Goal: Information Seeking & Learning: Check status

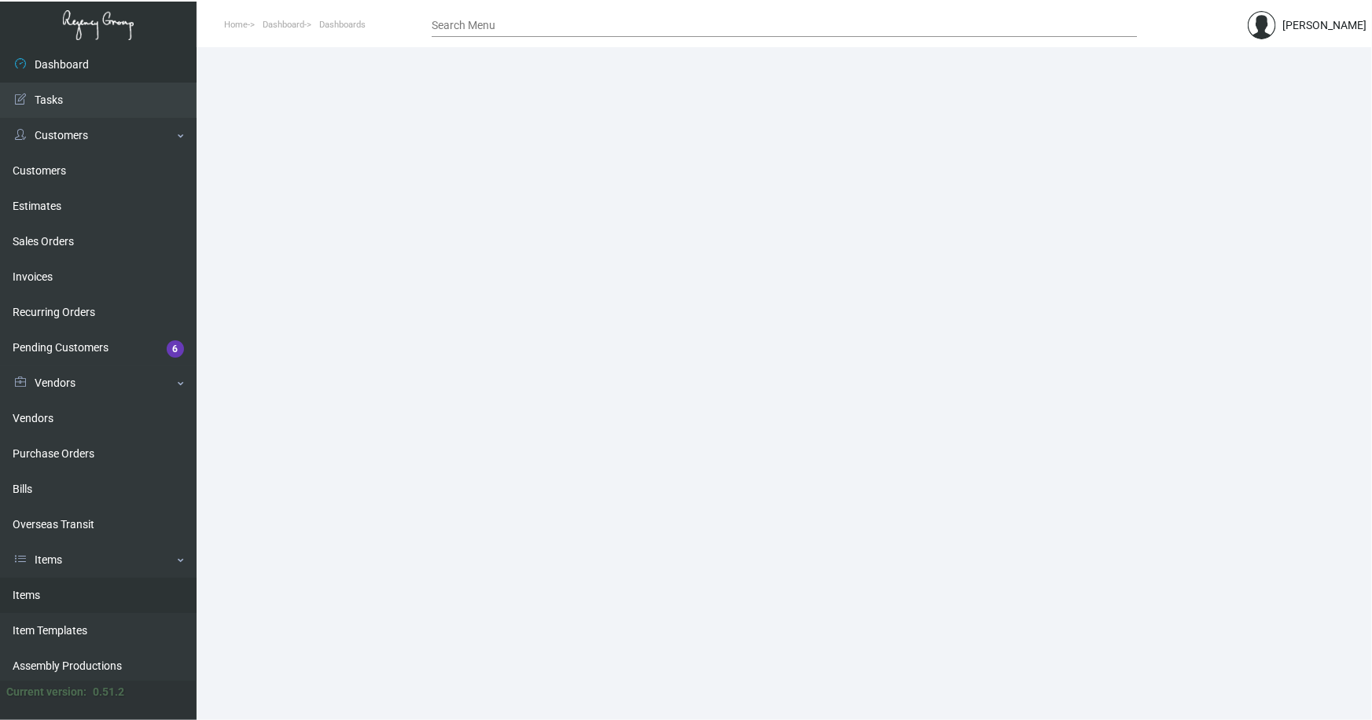
click at [35, 589] on link "Items" at bounding box center [98, 595] width 196 height 35
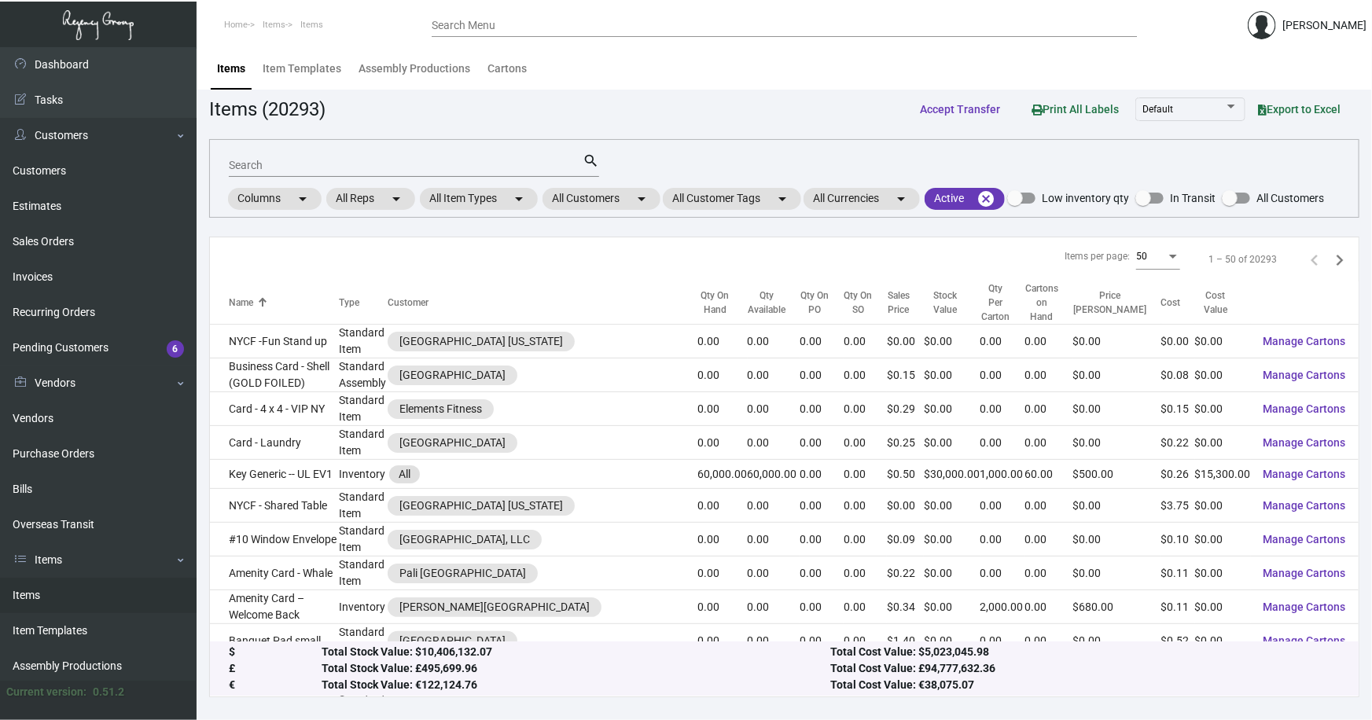
click at [391, 154] on div "Search" at bounding box center [406, 164] width 354 height 24
type input "quin rib"
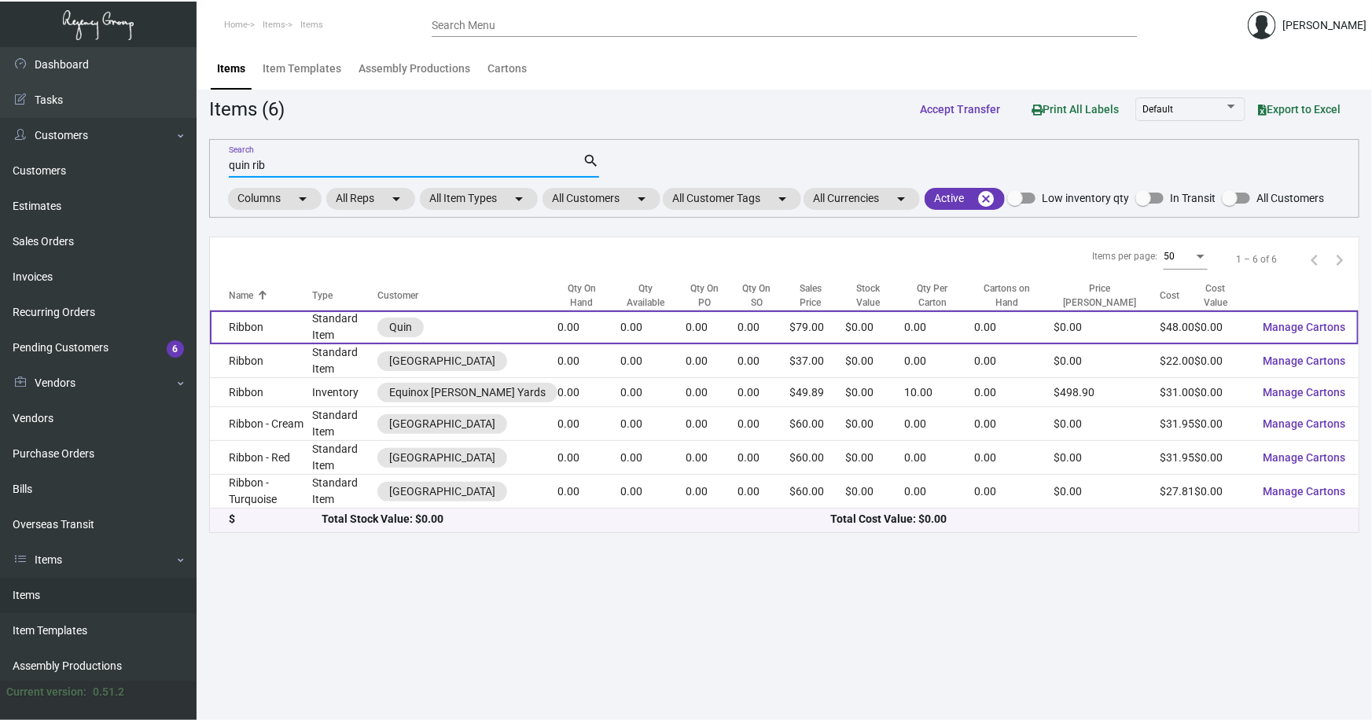
click at [301, 317] on td "Ribbon" at bounding box center [261, 327] width 102 height 34
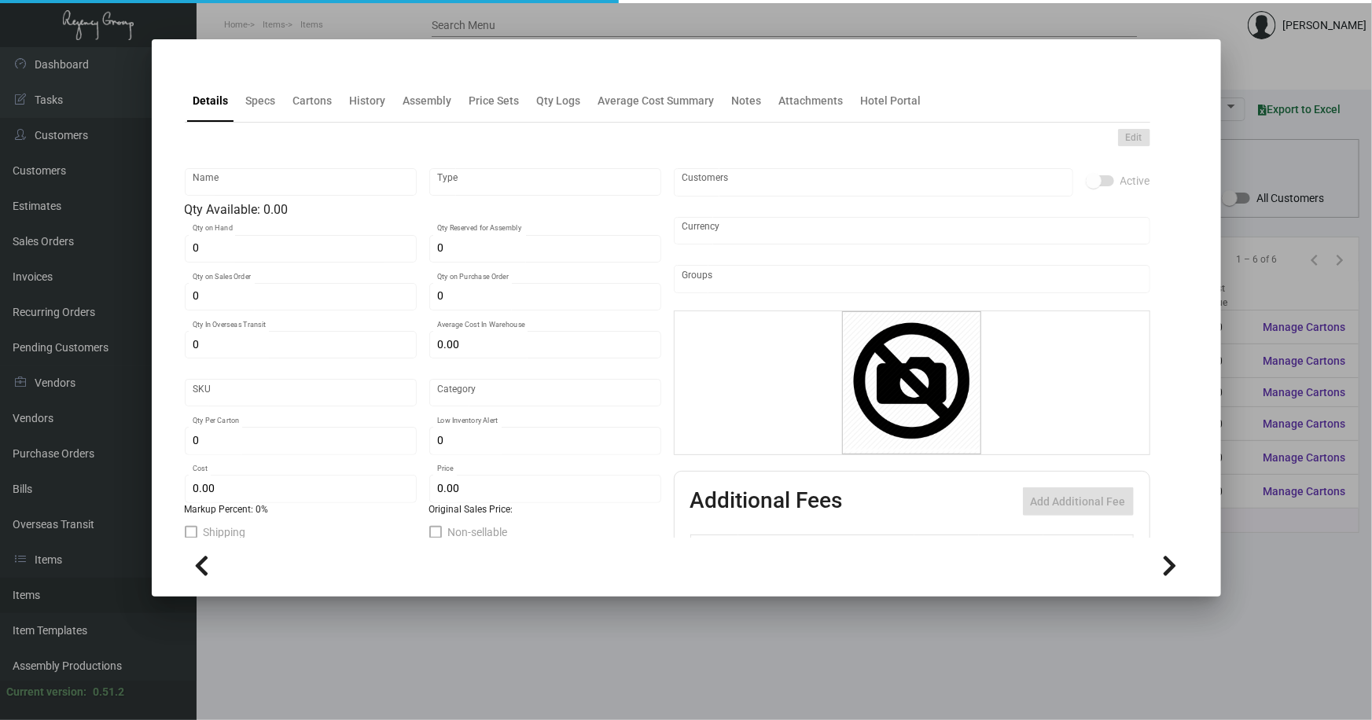
type input "Ribbon"
type input "Standard Item"
type input "$ 0.00"
type input "Standard"
type input "$ 48.00"
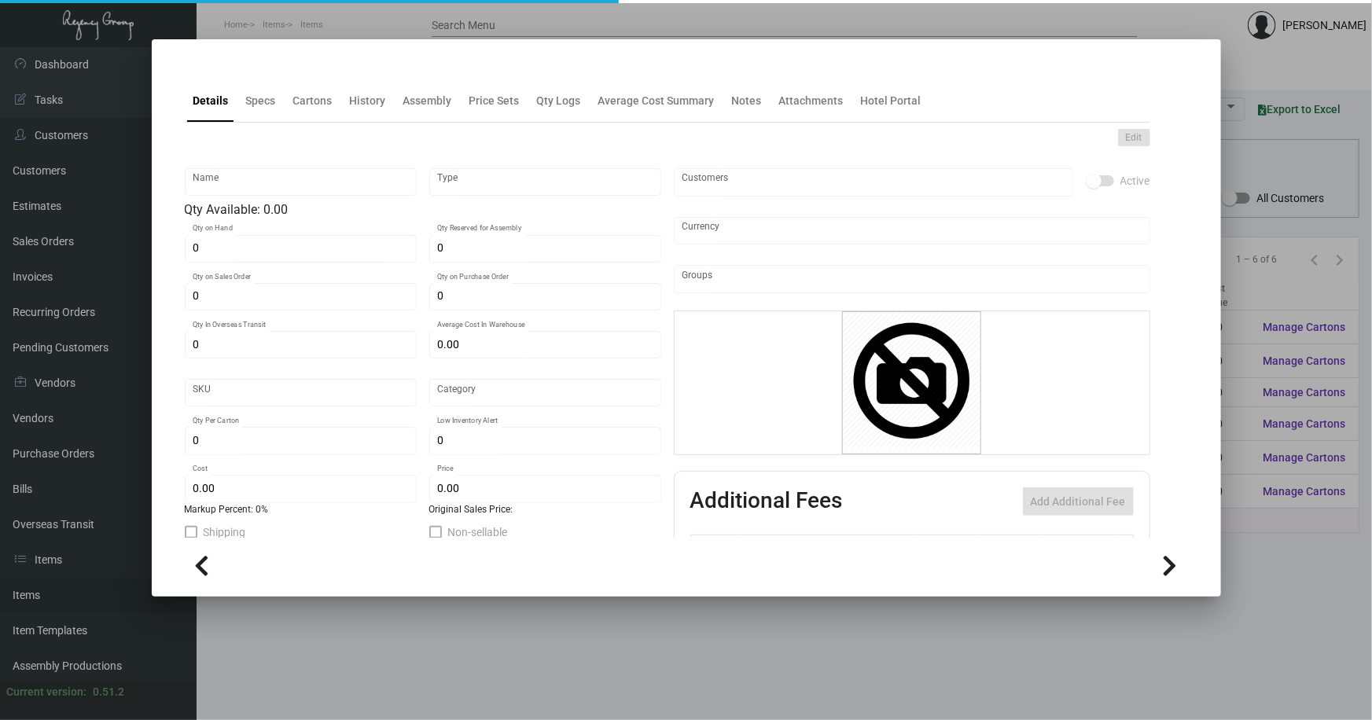
type input "$ 79.00"
checkbox input "true"
type input "United States Dollar $"
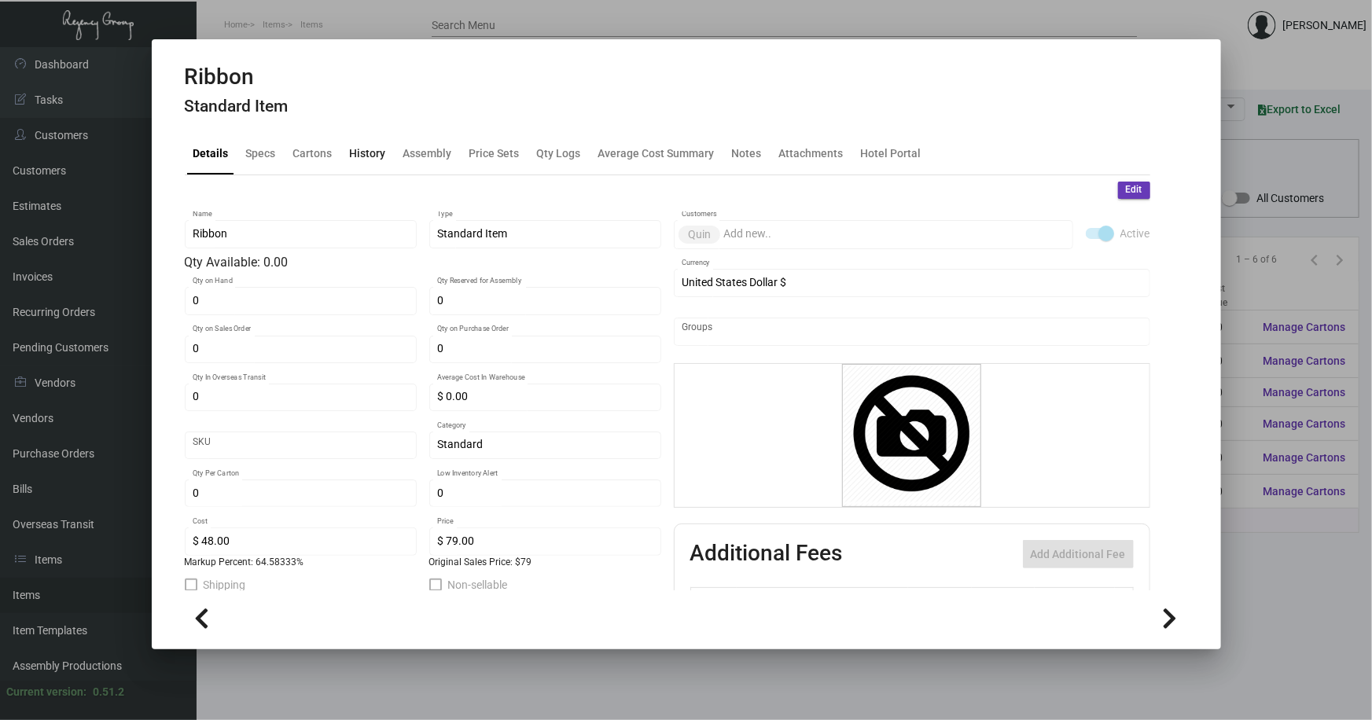
click at [370, 151] on div "History" at bounding box center [368, 153] width 36 height 17
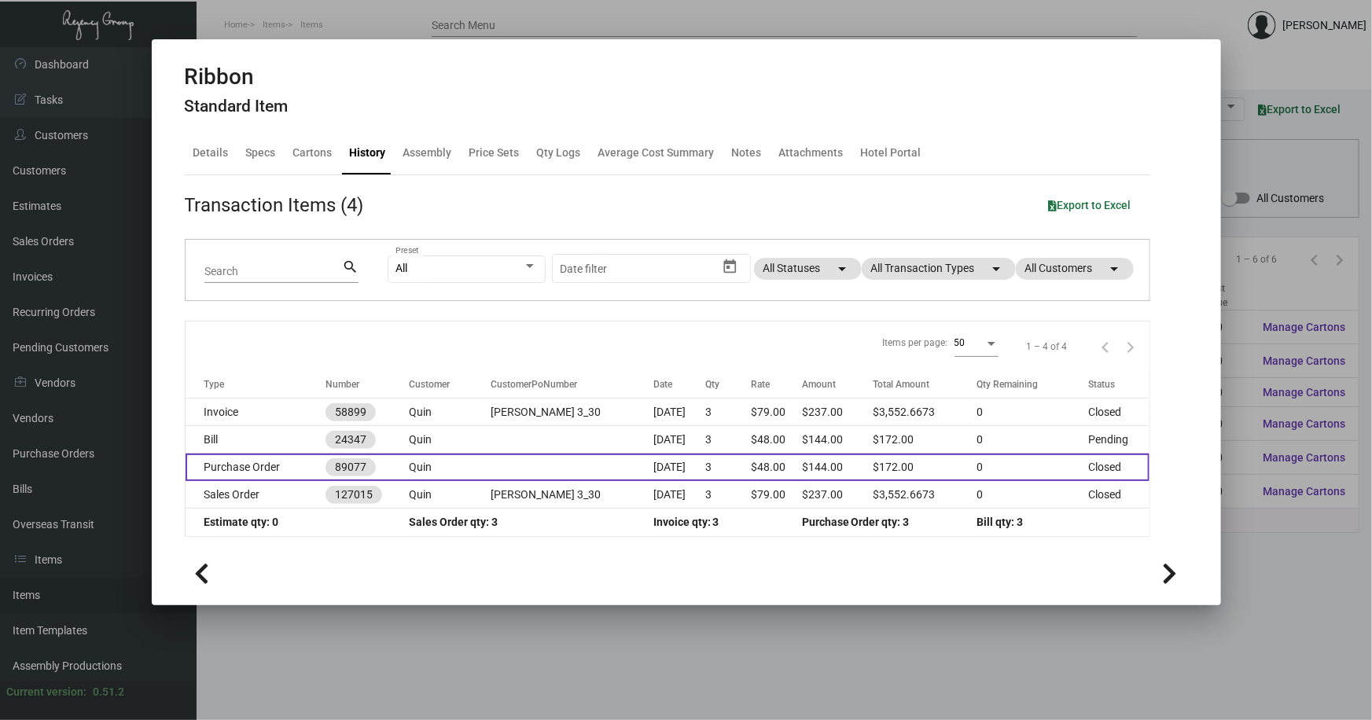
click at [523, 470] on td at bounding box center [571, 468] width 163 height 28
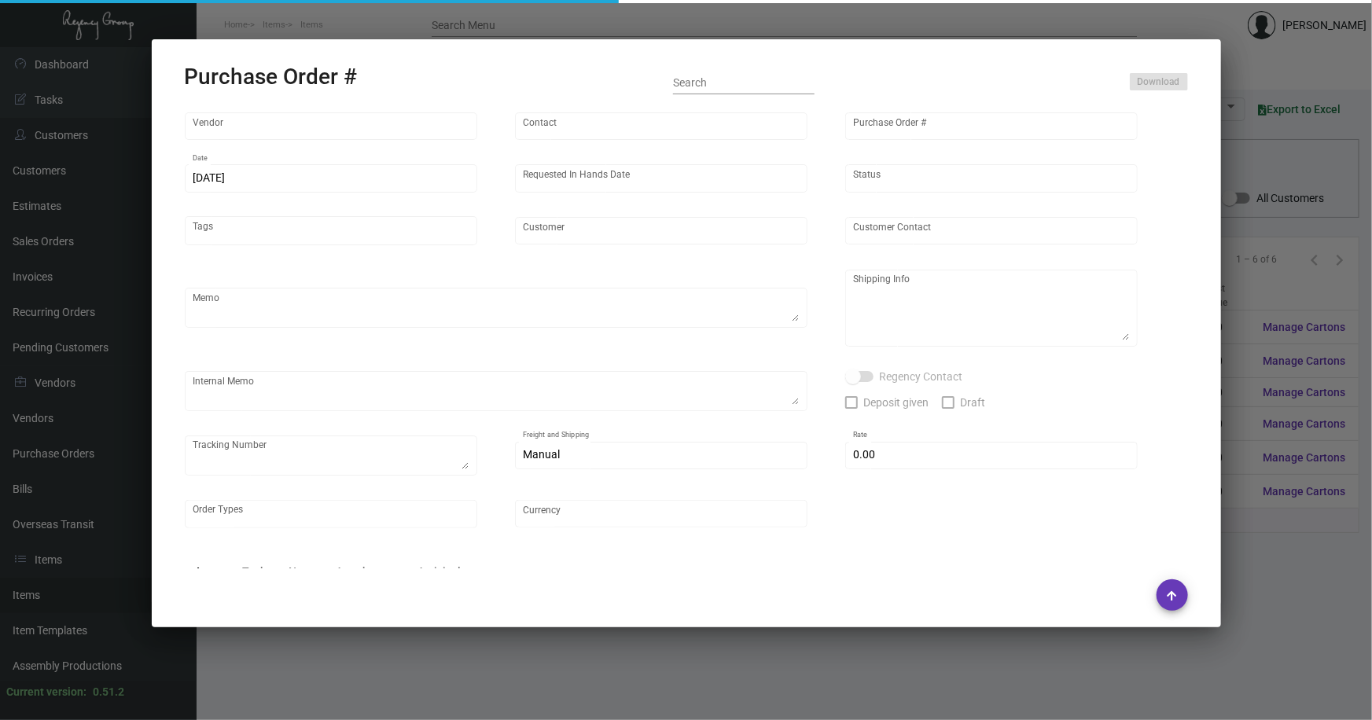
type input "[PERSON_NAME] Ribbon Designs"
type input "[PERSON_NAME]"
type input "89077"
type input "[DATE]"
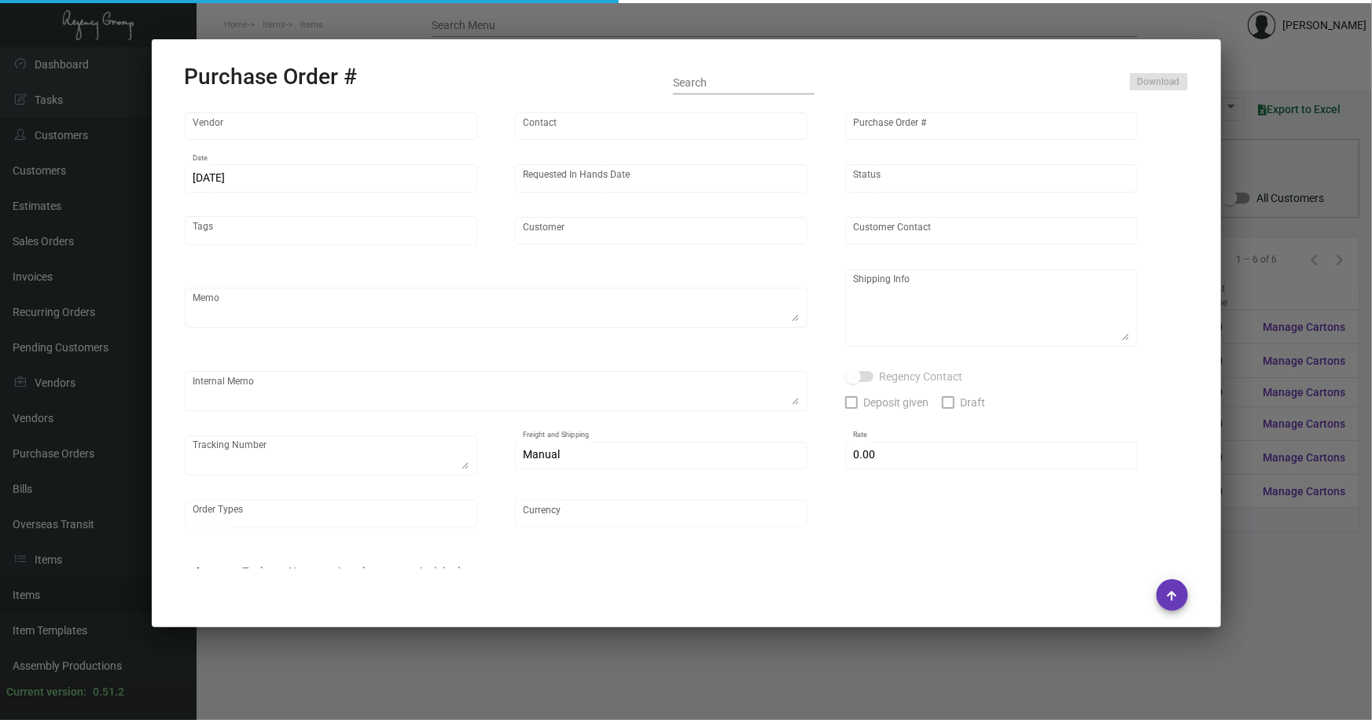
type input "Quin"
type input "[PERSON_NAME]"
type textarea "BLIND Ship via UPS Ground Acct# 1AY276."
type textarea "Quin [PERSON_NAME] [STREET_ADDRESS][US_STATE]"
type input "$ 0.00"
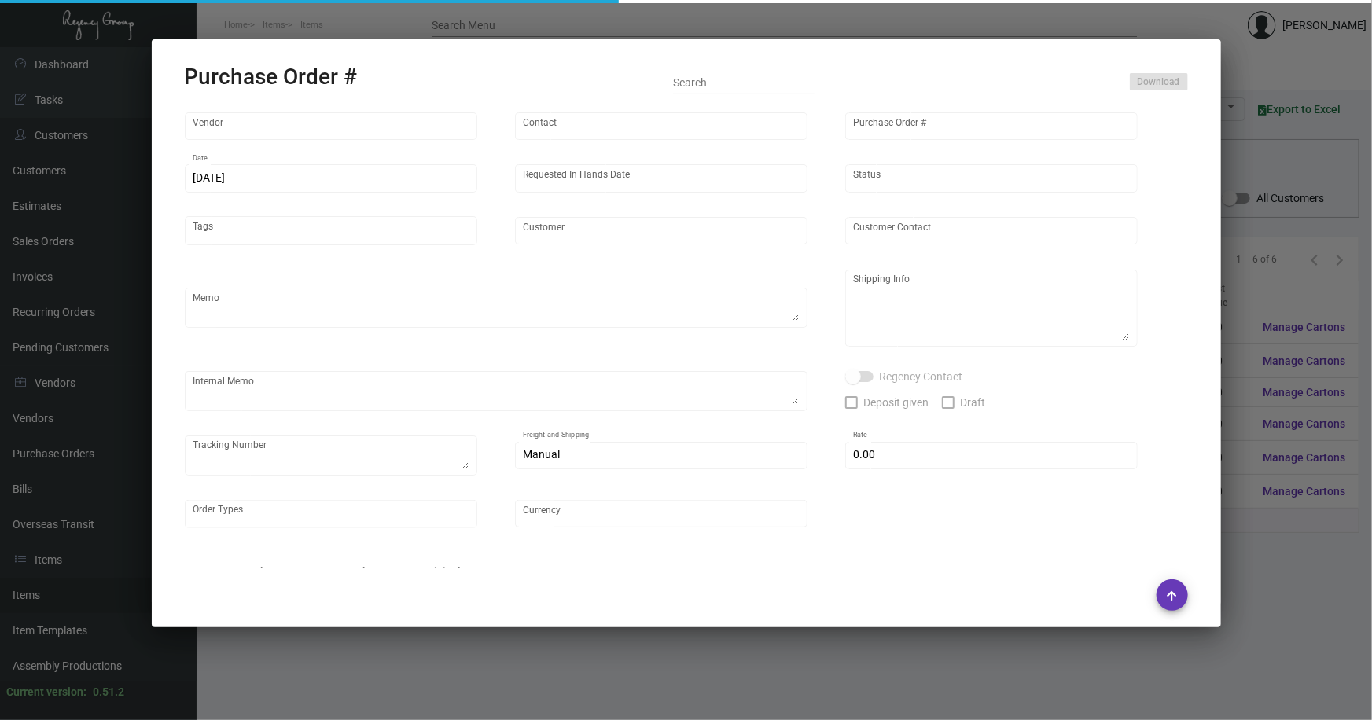
type input "United States Dollar $"
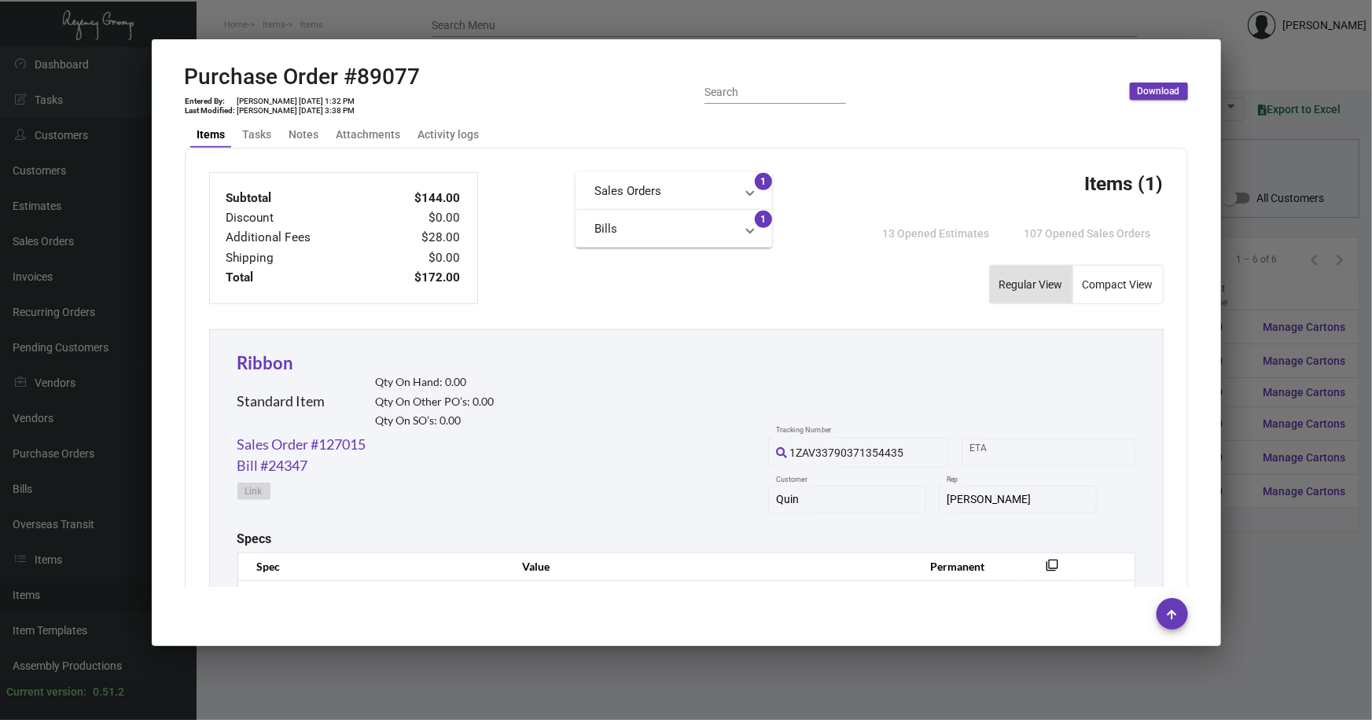
scroll to position [714, 0]
